Goal: Download file/media

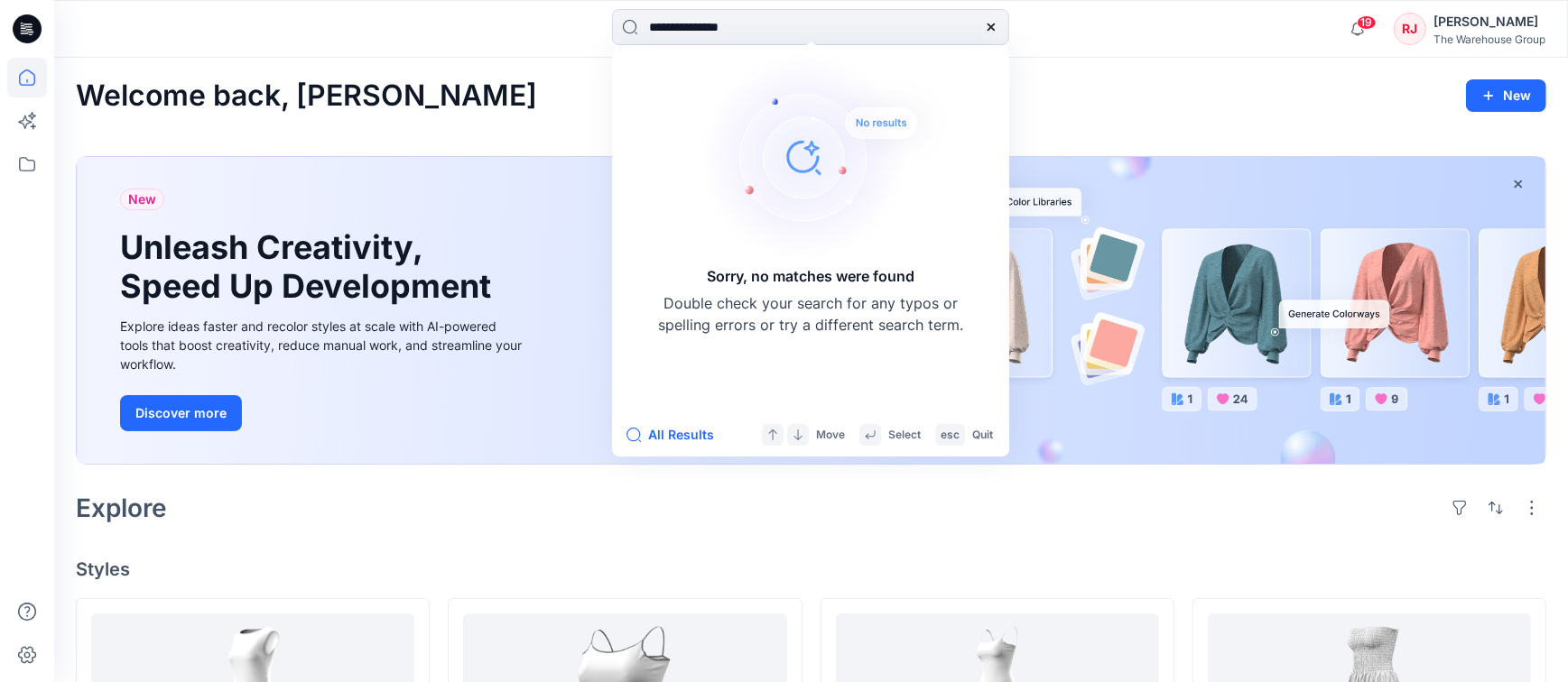
click at [452, 99] on div "Welcome back, [PERSON_NAME]" at bounding box center [810, 96] width 1470 height 34
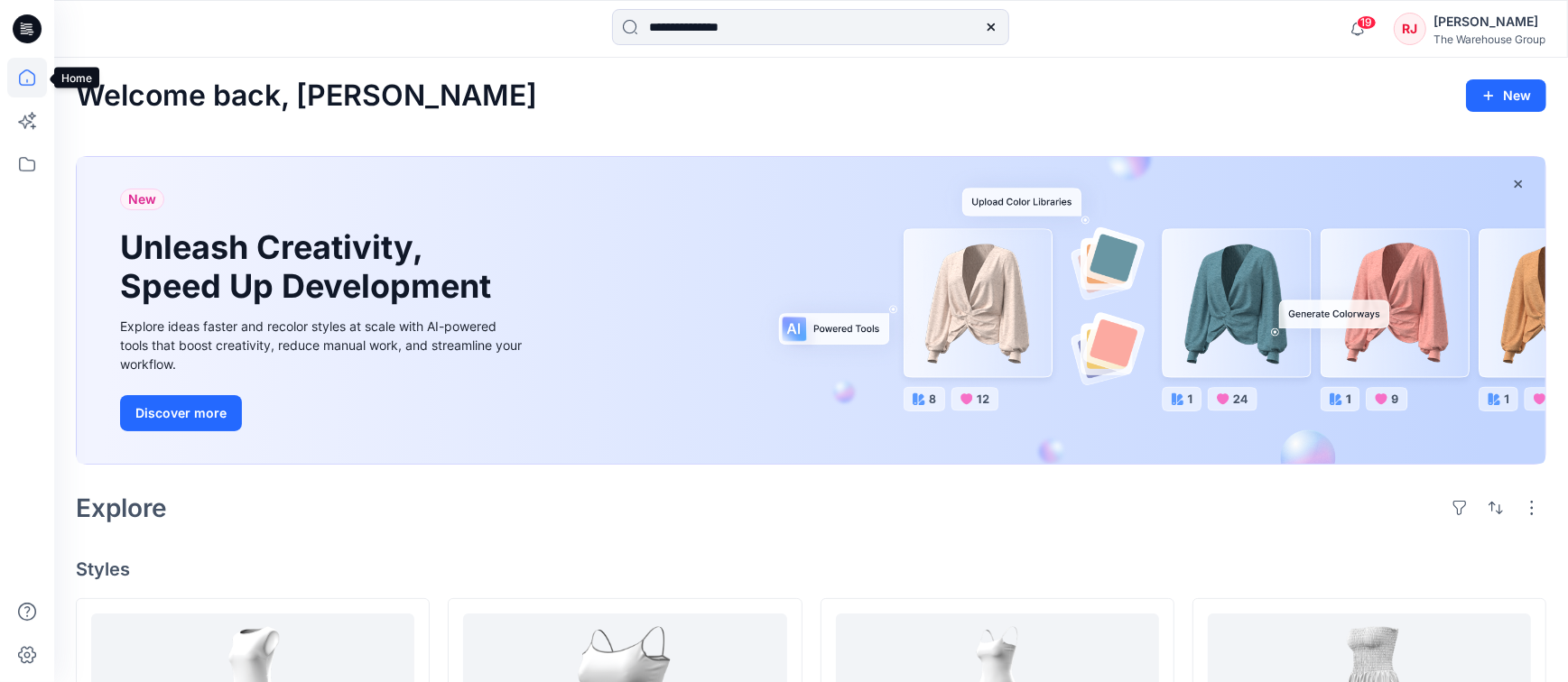
click at [22, 75] on icon at bounding box center [27, 77] width 40 height 40
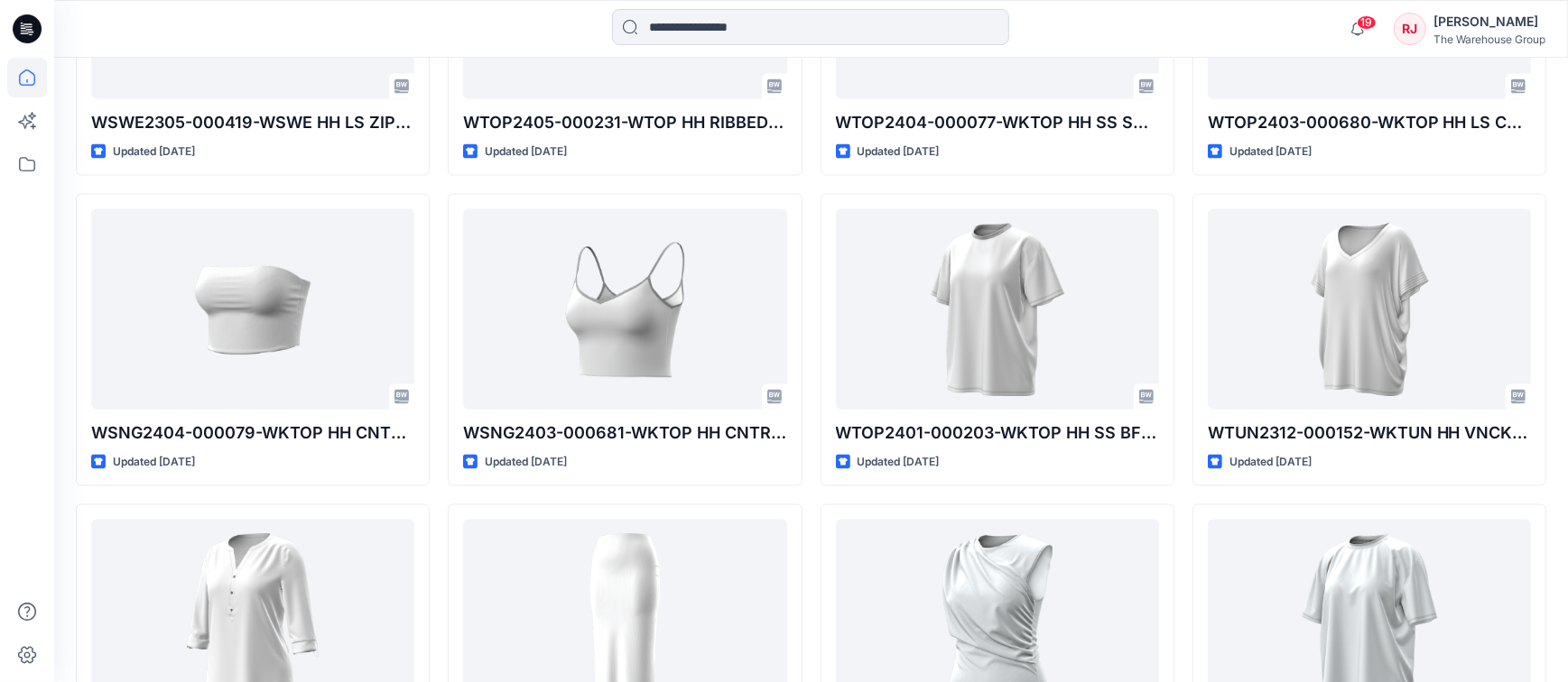
scroll to position [2271, 0]
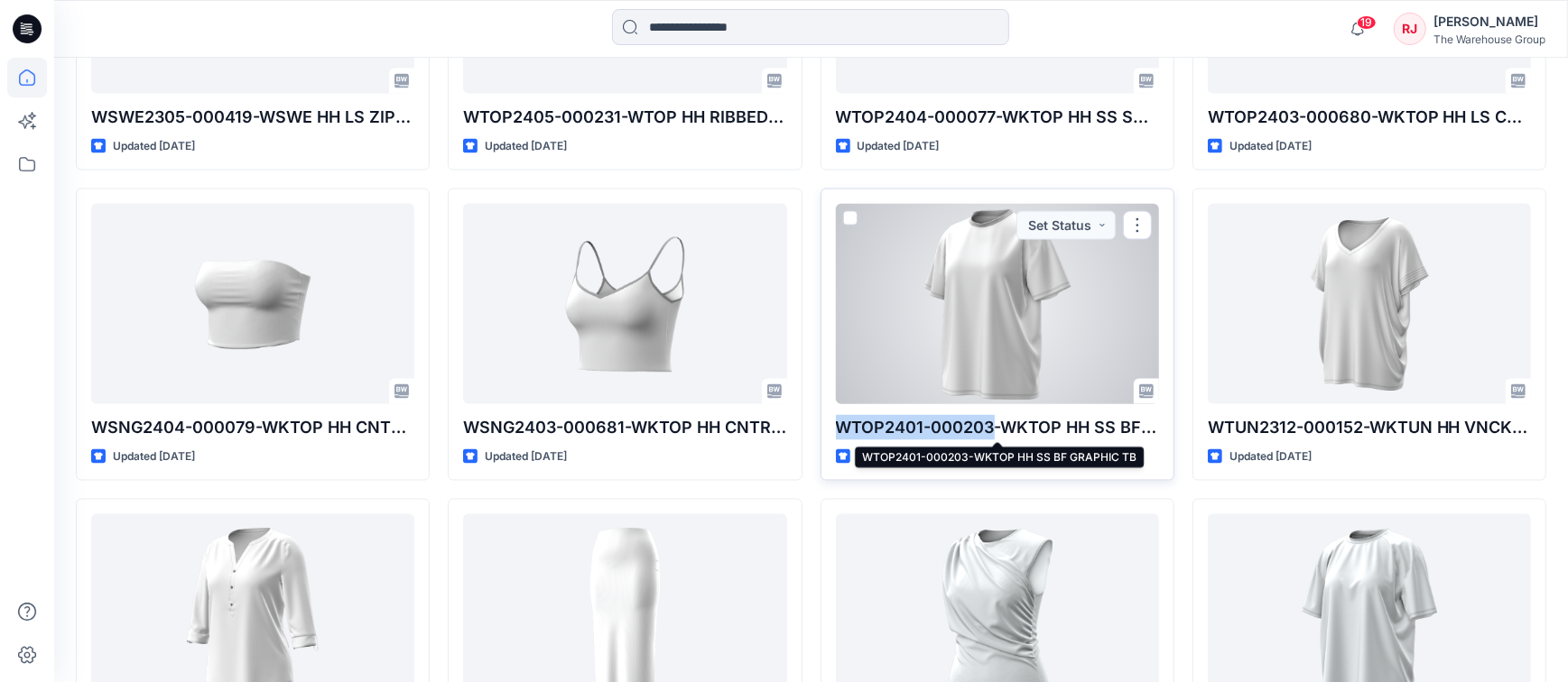
drag, startPoint x: 997, startPoint y: 427, endPoint x: 837, endPoint y: 427, distance: 160.0
click at [837, 427] on p "WTOP2401-000203-WKTOP HH SS BF GRAPHIC TB" at bounding box center [997, 427] width 323 height 25
copy p "WTOP2401-000203"
click at [1147, 428] on p "WTOP2401-000203-WKTOP HH SS BF GRAPHIC TB" at bounding box center [997, 427] width 323 height 25
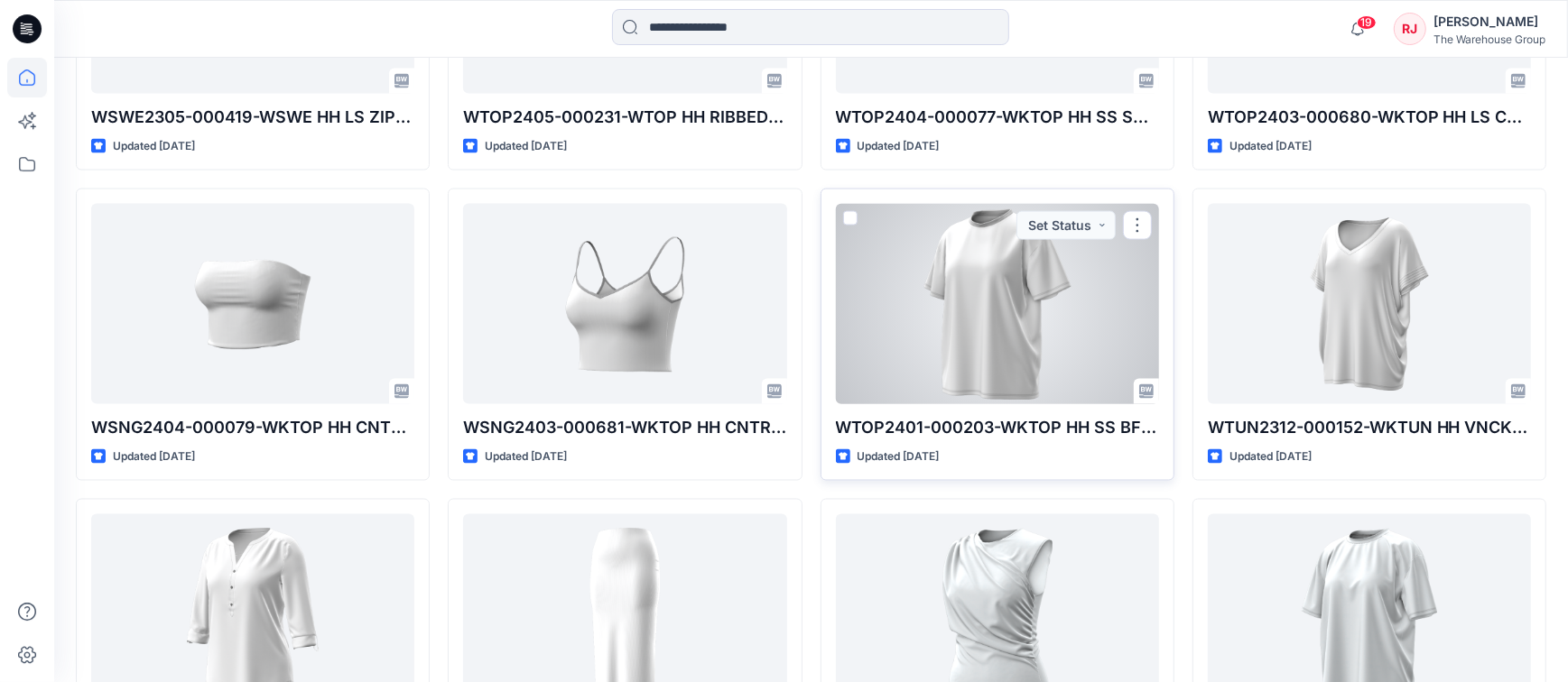
click at [1147, 429] on p "WTOP2401-000203-WKTOP HH SS BF GRAPHIC TB" at bounding box center [997, 427] width 323 height 25
click at [1007, 335] on div at bounding box center [997, 304] width 323 height 199
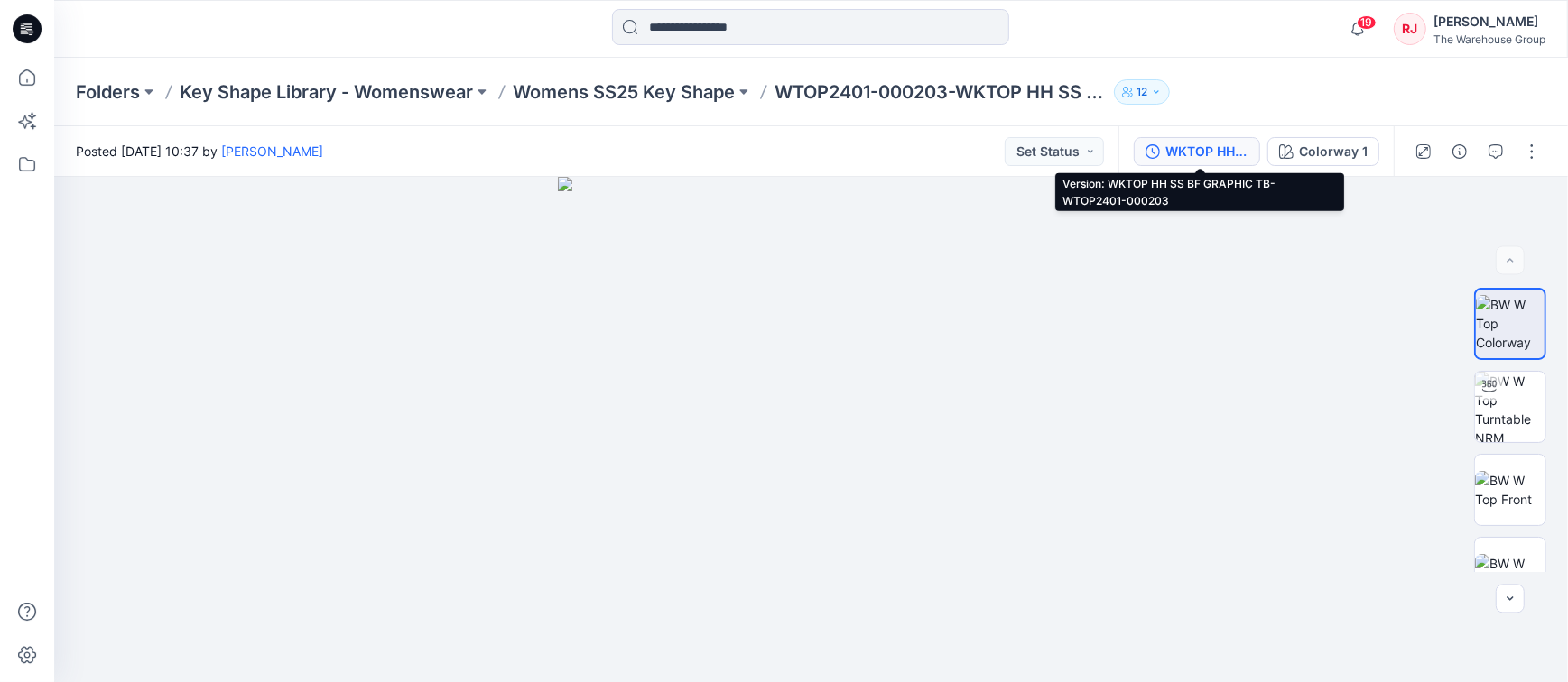
click at [1248, 148] on div "WKTOP HH SS BF GRAPHIC TB-WTOP2401-000203" at bounding box center [1206, 151] width 83 height 20
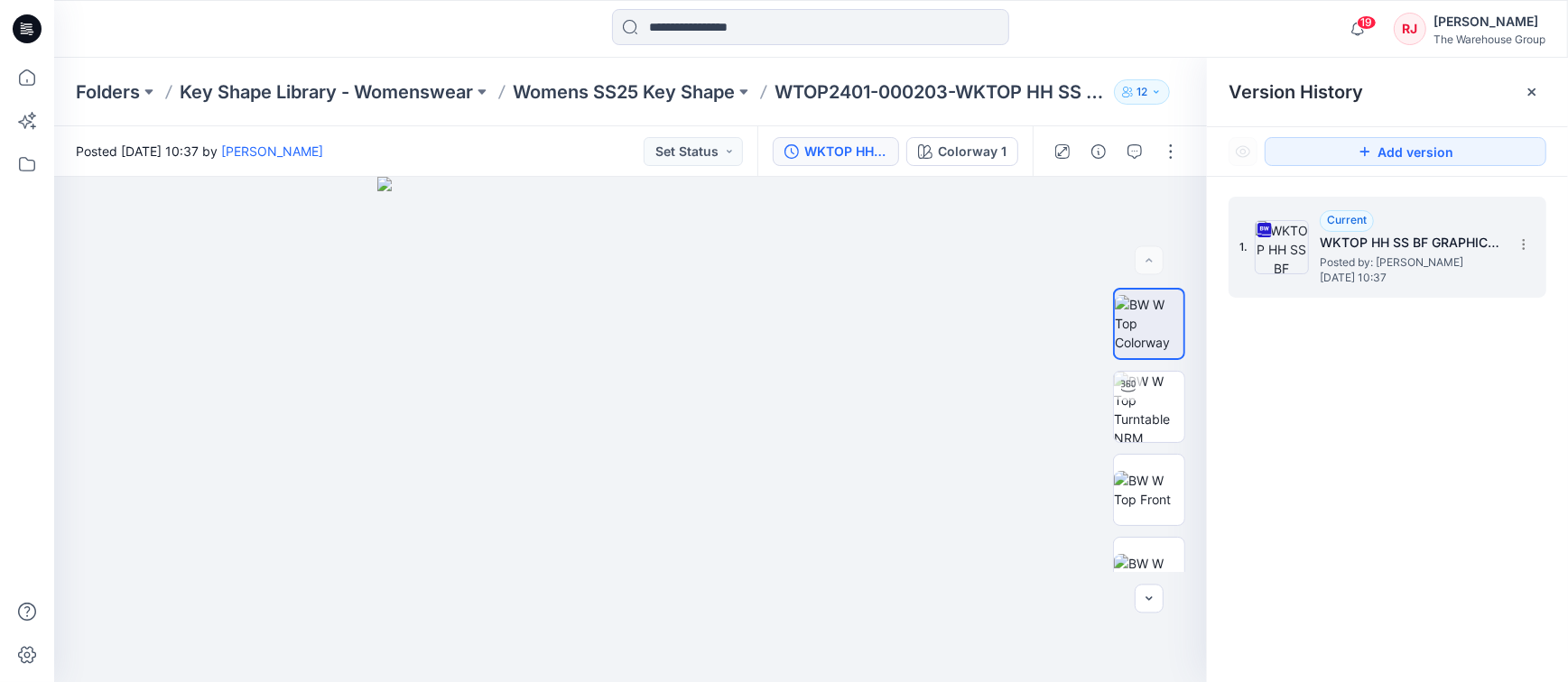
click at [1385, 232] on h5 "WKTOP HH SS BF GRAPHIC TB-WTOP2401-000203" at bounding box center [1410, 242] width 181 height 21
click at [1527, 241] on icon at bounding box center [1522, 244] width 14 height 14
click at [1428, 275] on span "Download Source BW File" at bounding box center [1432, 279] width 151 height 21
click at [1523, 240] on icon at bounding box center [1522, 240] width 1 height 1
click at [1465, 276] on span "Download Source BW File" at bounding box center [1432, 279] width 151 height 21
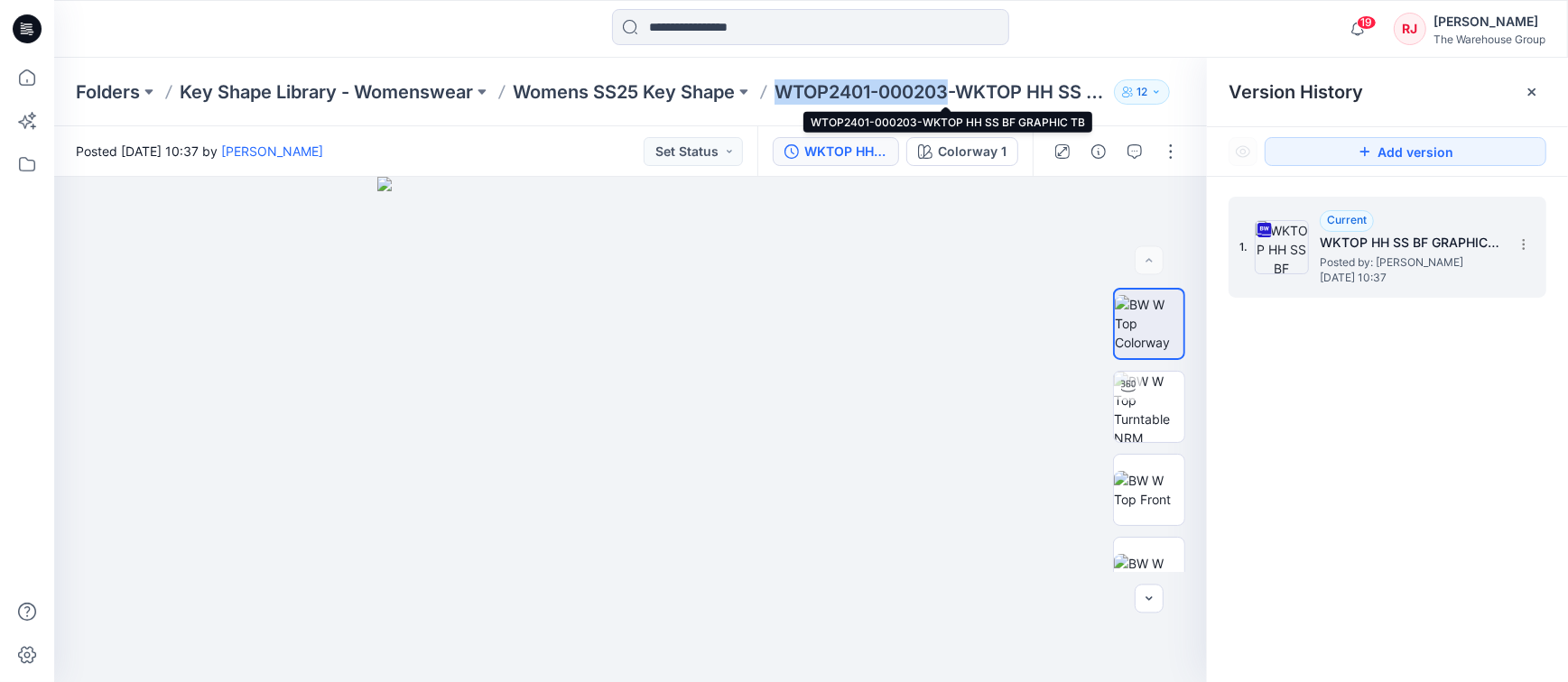
drag, startPoint x: 956, startPoint y: 93, endPoint x: 782, endPoint y: 89, distance: 174.0
click at [782, 89] on p "WTOP2401-000203-WKTOP HH SS BF GRAPHIC TB" at bounding box center [941, 91] width 332 height 25
copy p "WTOP2401-000203"
